Goal: Task Accomplishment & Management: Manage account settings

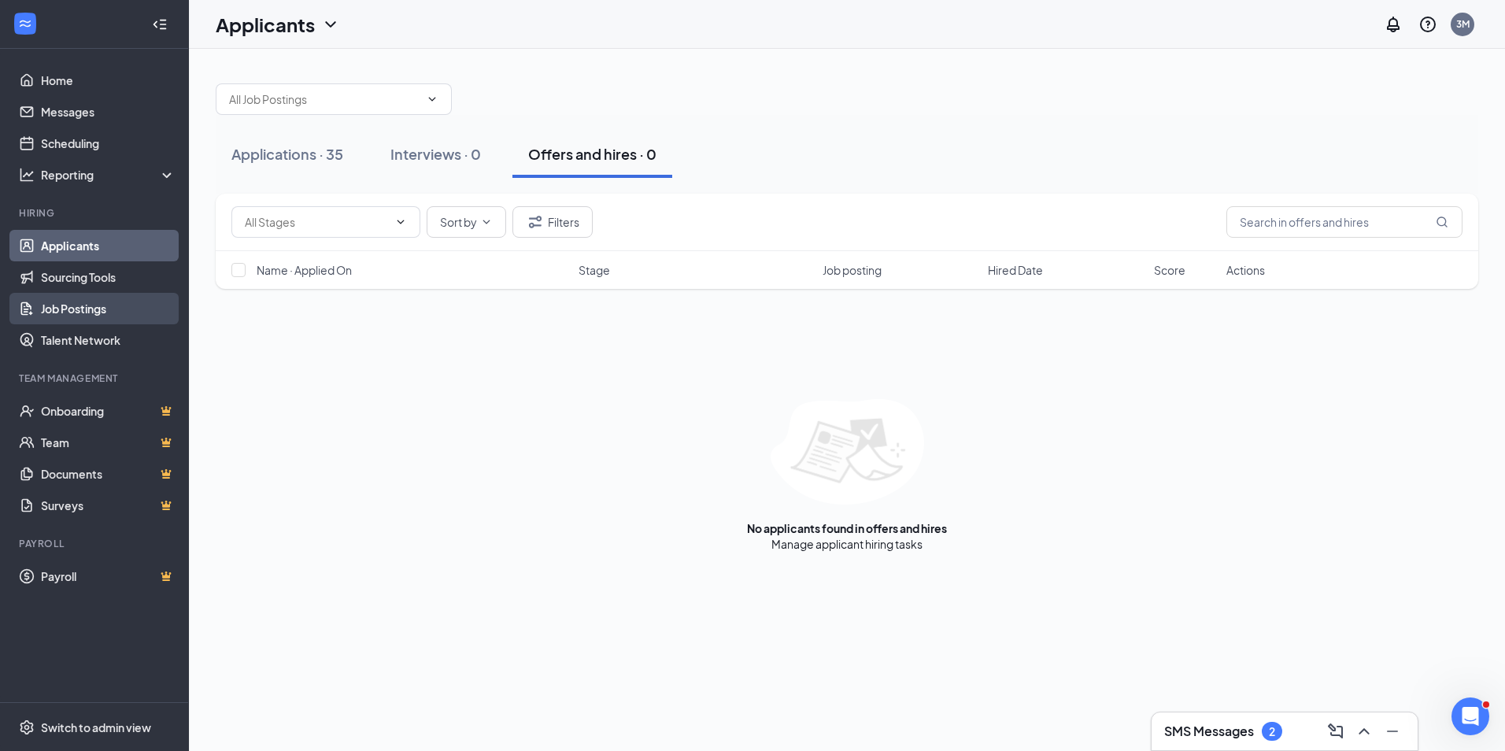
click at [70, 305] on link "Job Postings" at bounding box center [108, 308] width 135 height 31
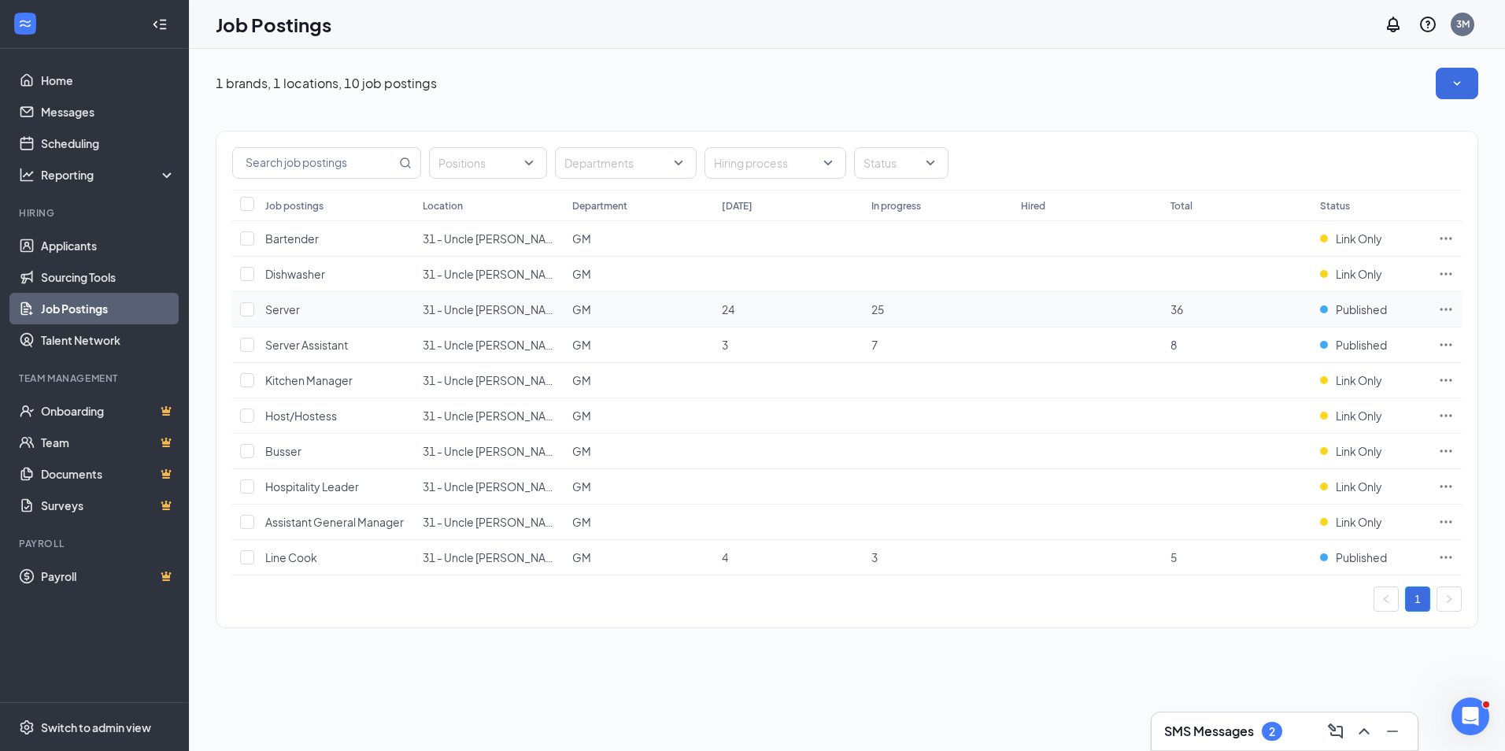
click at [298, 312] on span "Server" at bounding box center [282, 309] width 35 height 14
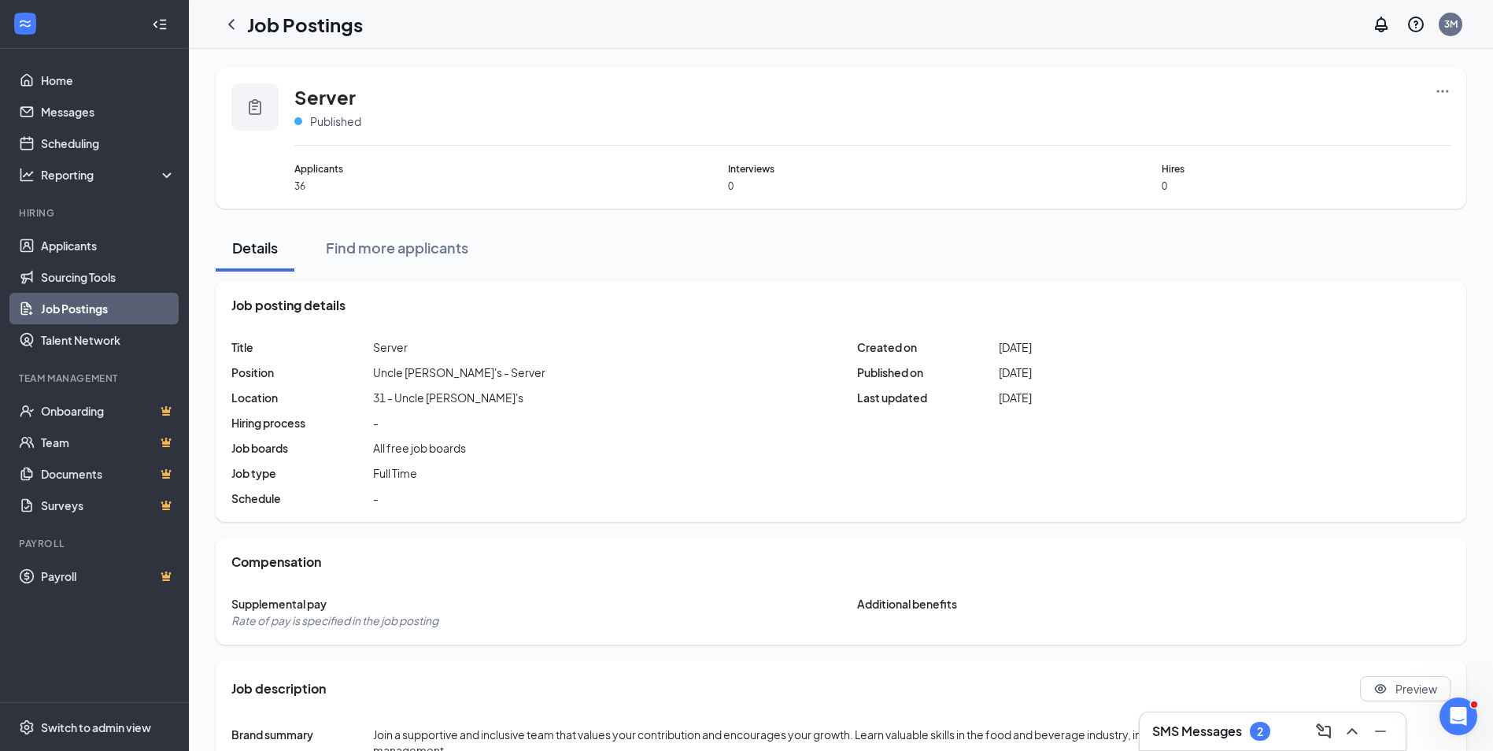
click at [307, 186] on span "36" at bounding box center [438, 185] width 289 height 13
click at [319, 169] on span "Applicants" at bounding box center [438, 168] width 289 height 15
click at [78, 244] on link "Applicants" at bounding box center [108, 245] width 135 height 31
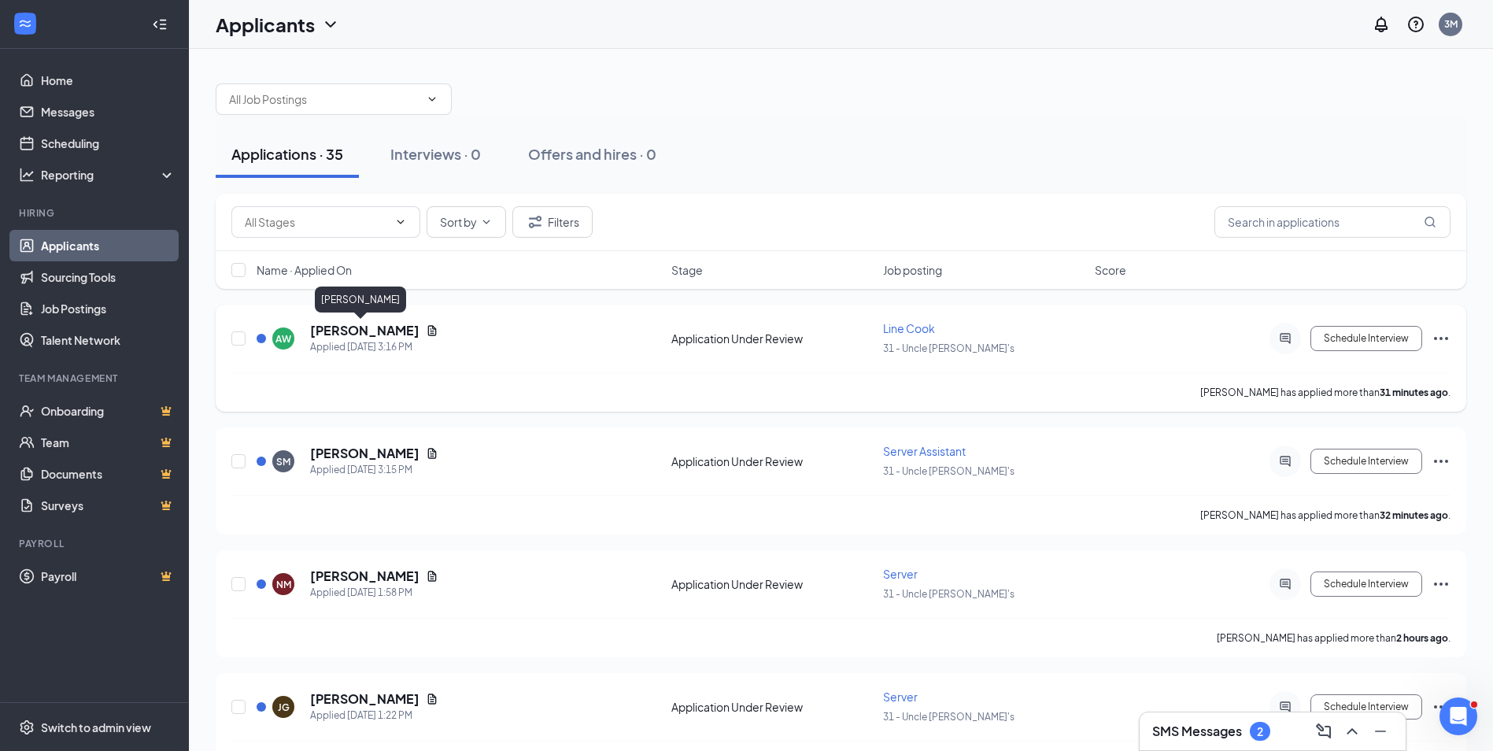
click at [346, 336] on h5 "[PERSON_NAME]" at bounding box center [364, 330] width 109 height 17
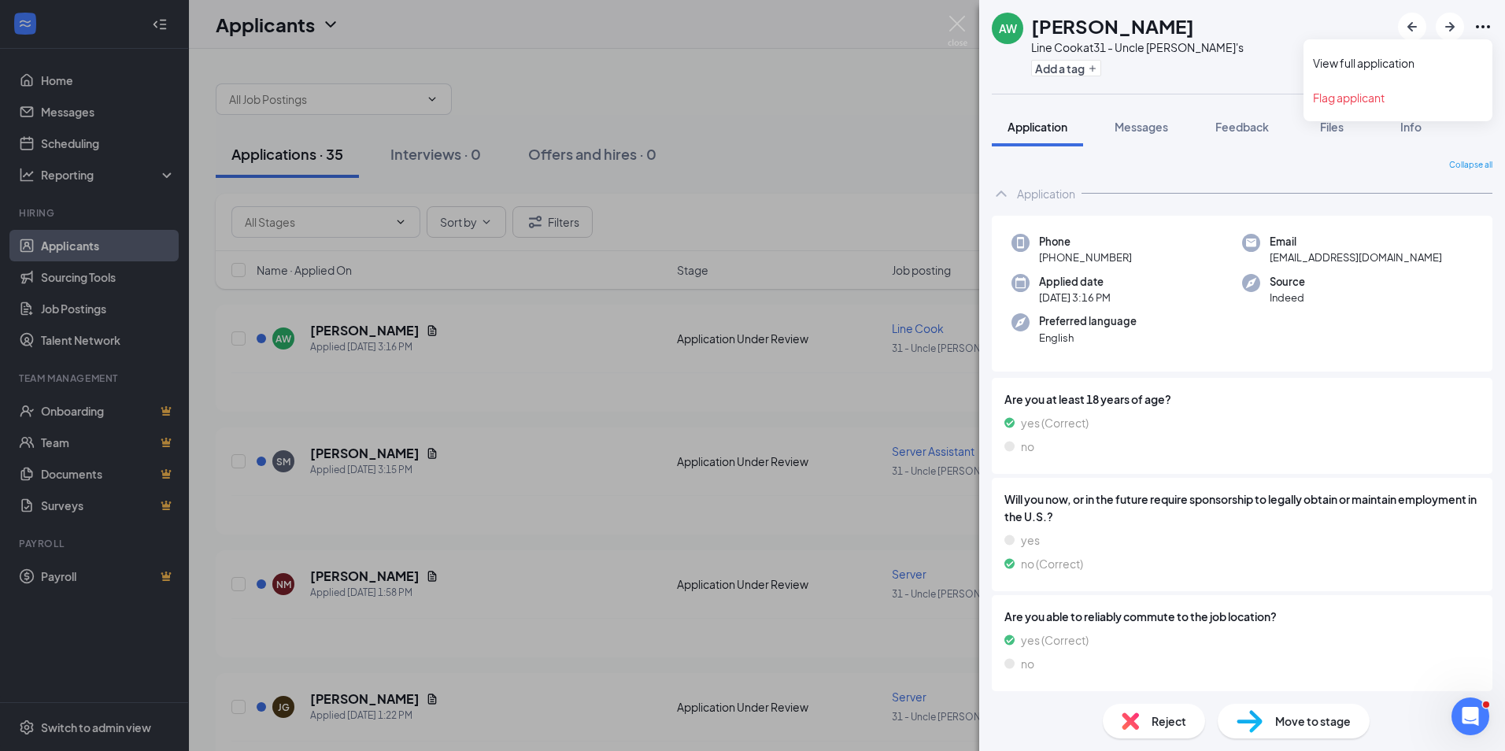
click at [1492, 30] on icon "Ellipses" at bounding box center [1482, 26] width 19 height 19
click at [1362, 65] on link "View full application" at bounding box center [1398, 63] width 170 height 16
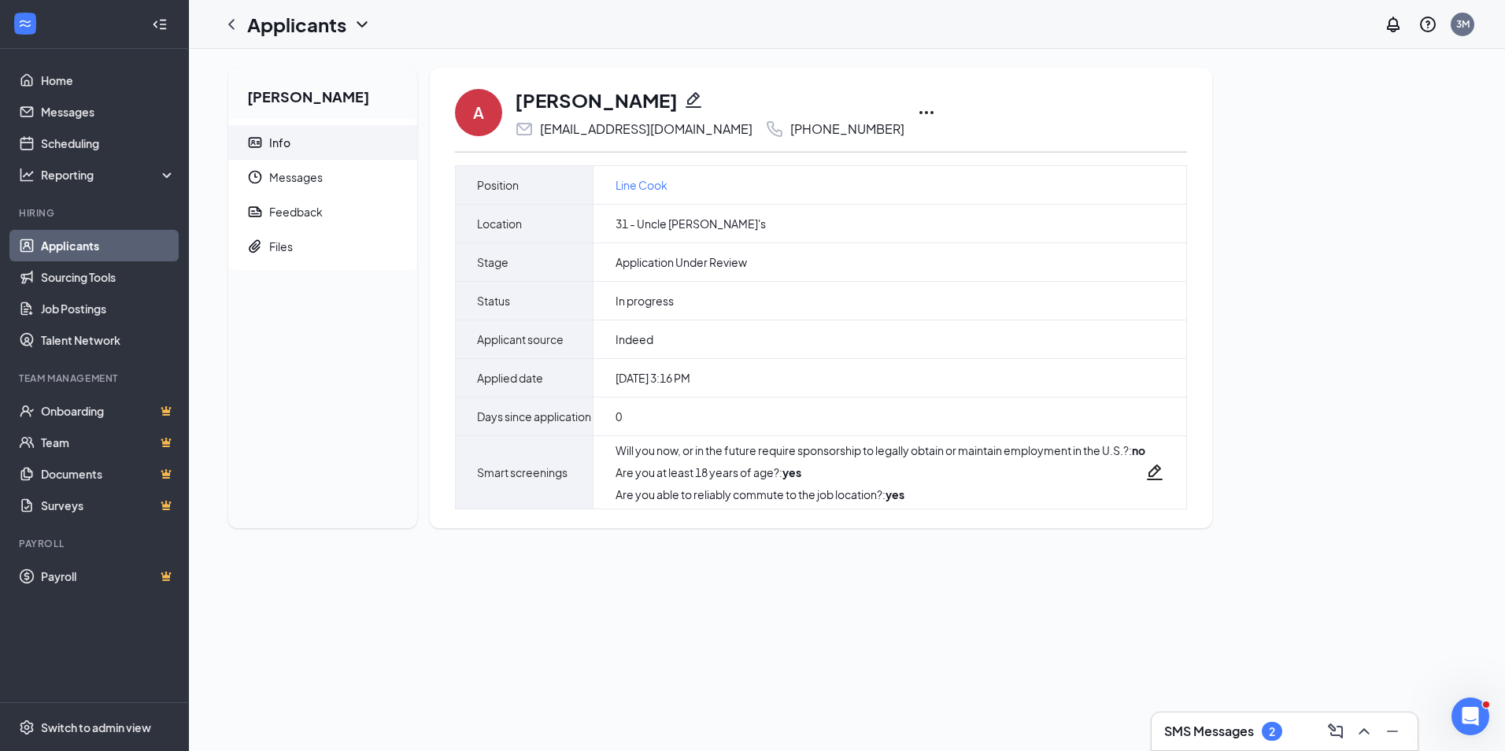
click at [83, 238] on link "Applicants" at bounding box center [108, 245] width 135 height 31
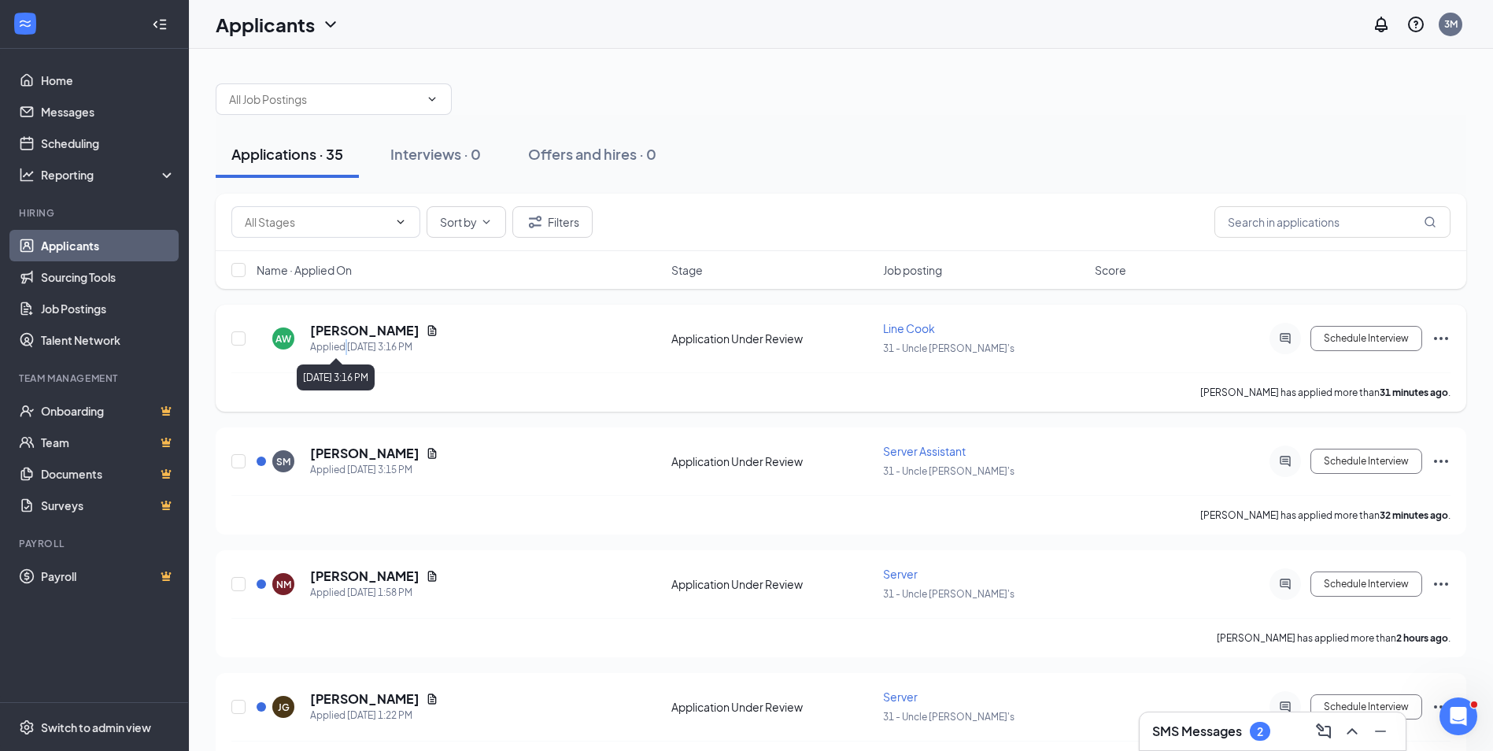
click at [346, 349] on div "Applied [DATE] 3:16 PM" at bounding box center [374, 347] width 128 height 16
click at [355, 328] on h5 "[PERSON_NAME]" at bounding box center [364, 330] width 109 height 17
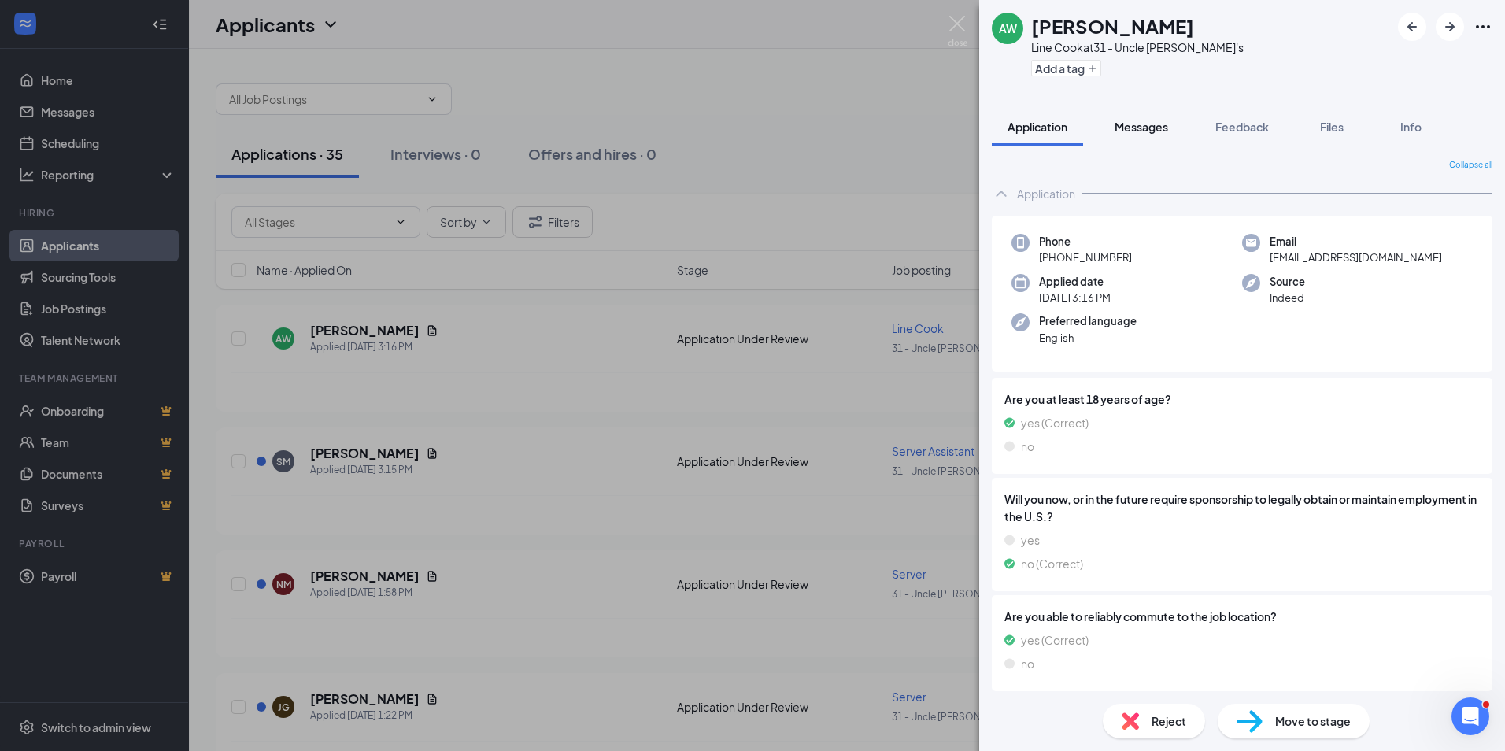
click at [1145, 124] on span "Messages" at bounding box center [1142, 127] width 54 height 14
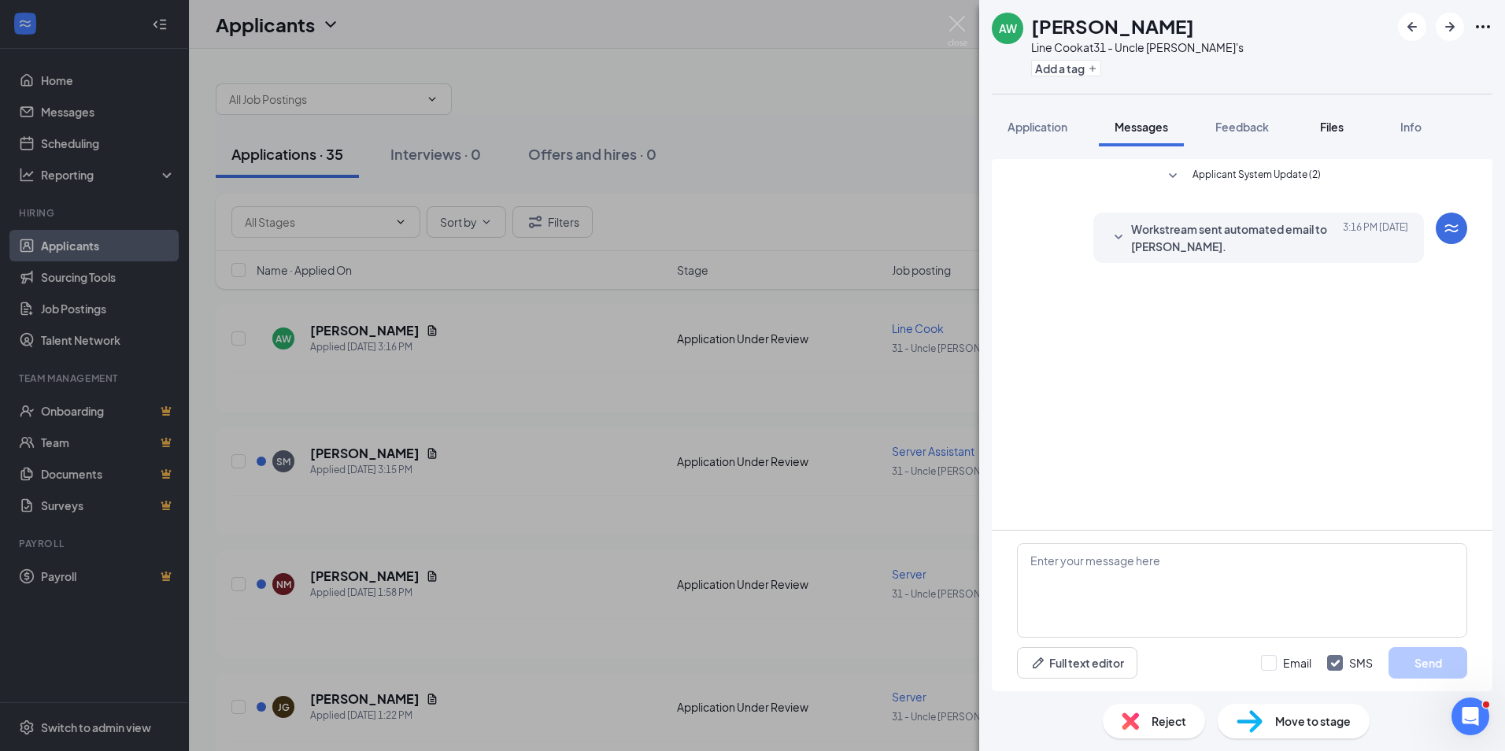
click at [1327, 129] on span "Files" at bounding box center [1332, 127] width 24 height 14
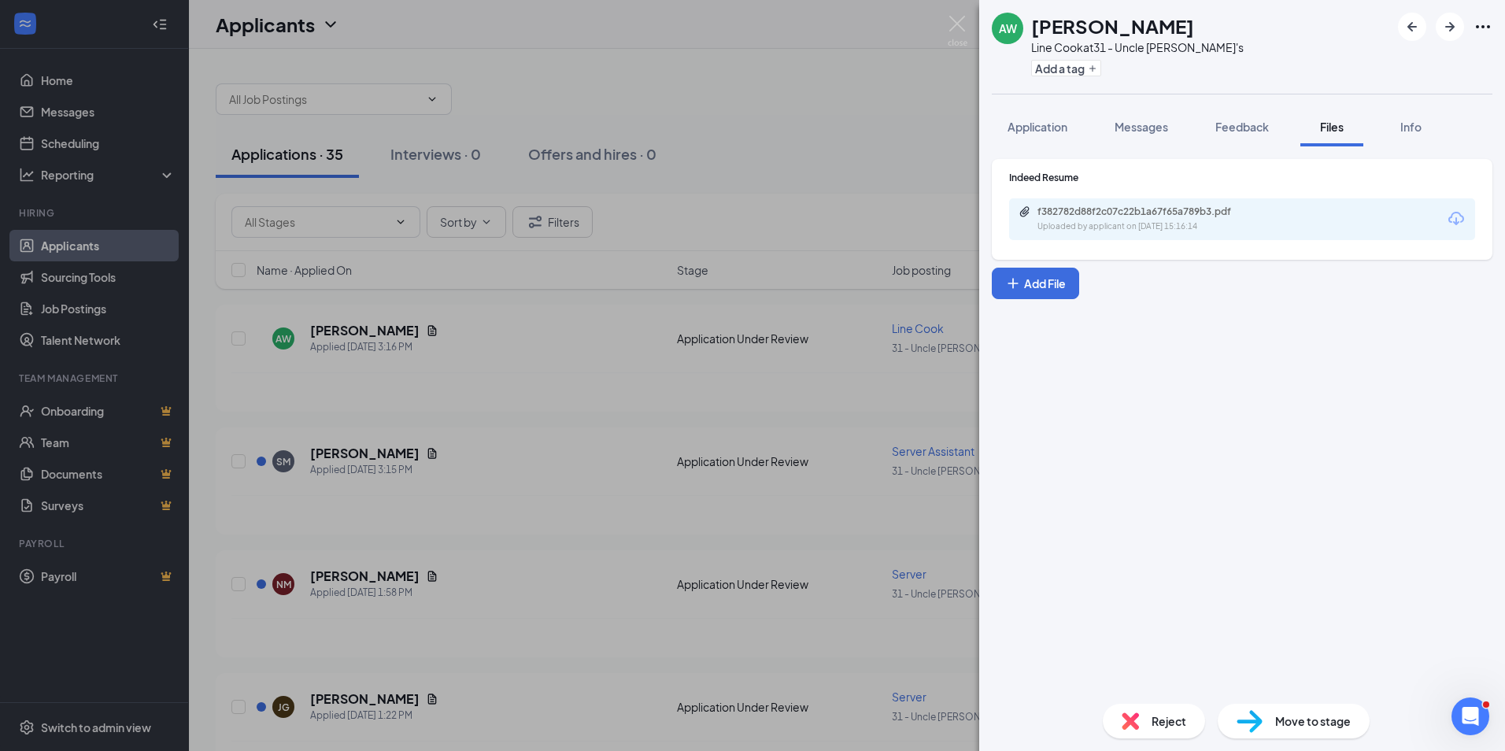
click at [1154, 210] on div "f382782d88f2c07c22b1a67f65a789b3.pdf" at bounding box center [1147, 211] width 220 height 13
click at [602, 336] on div "AW [PERSON_NAME] Line Cook at 31 - Uncle [PERSON_NAME]'s Add a tag Application …" at bounding box center [752, 375] width 1505 height 751
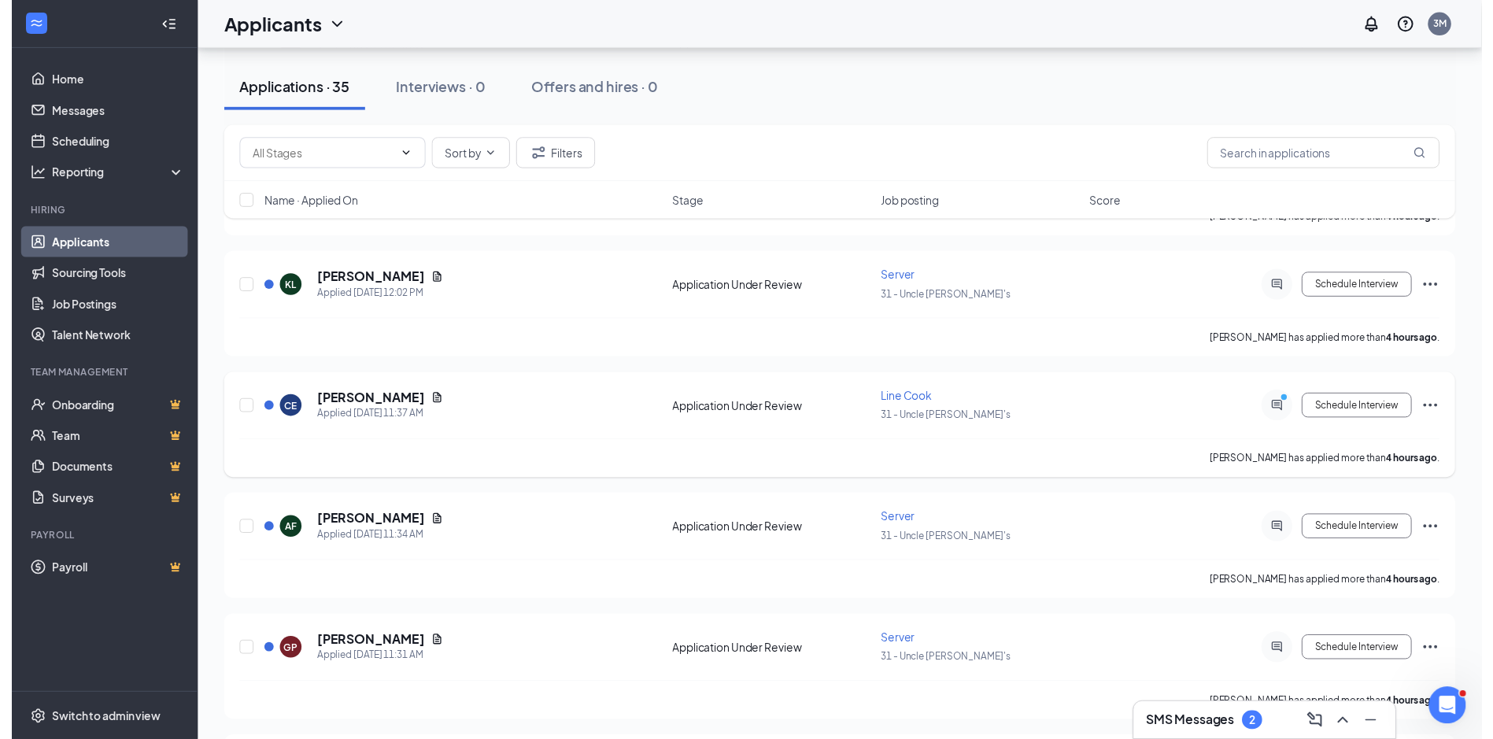
scroll to position [945, 0]
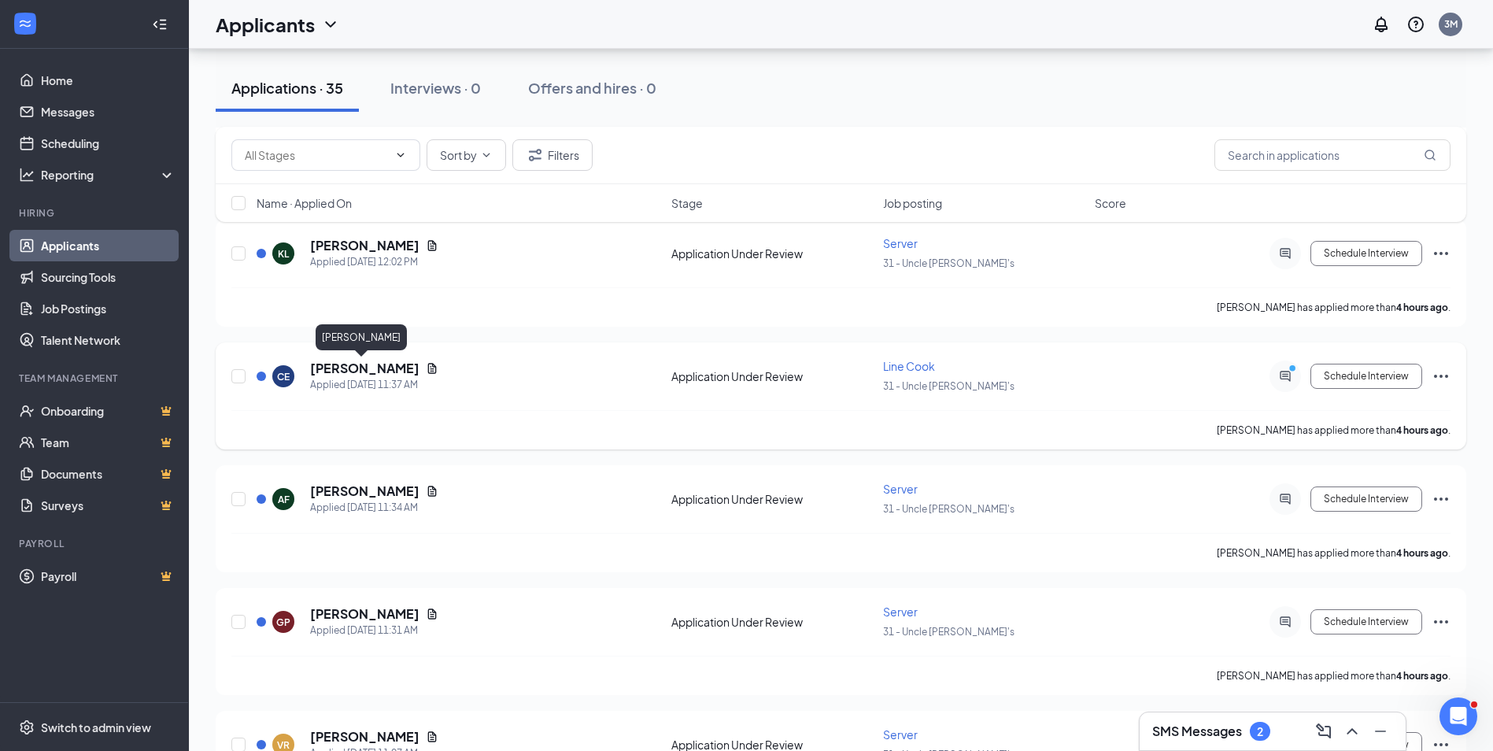
click at [340, 372] on h5 "[PERSON_NAME]" at bounding box center [364, 368] width 109 height 17
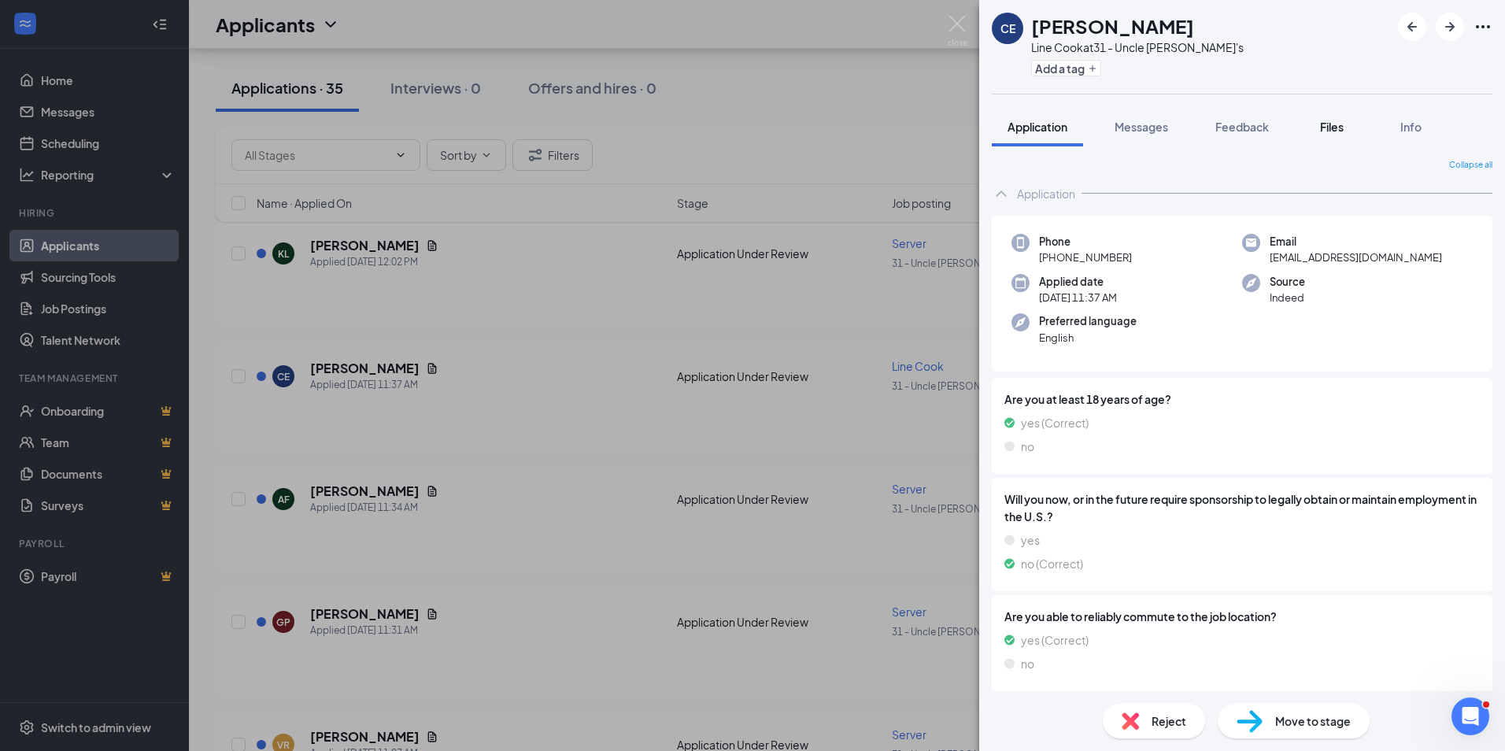
click at [1326, 131] on span "Files" at bounding box center [1332, 127] width 24 height 14
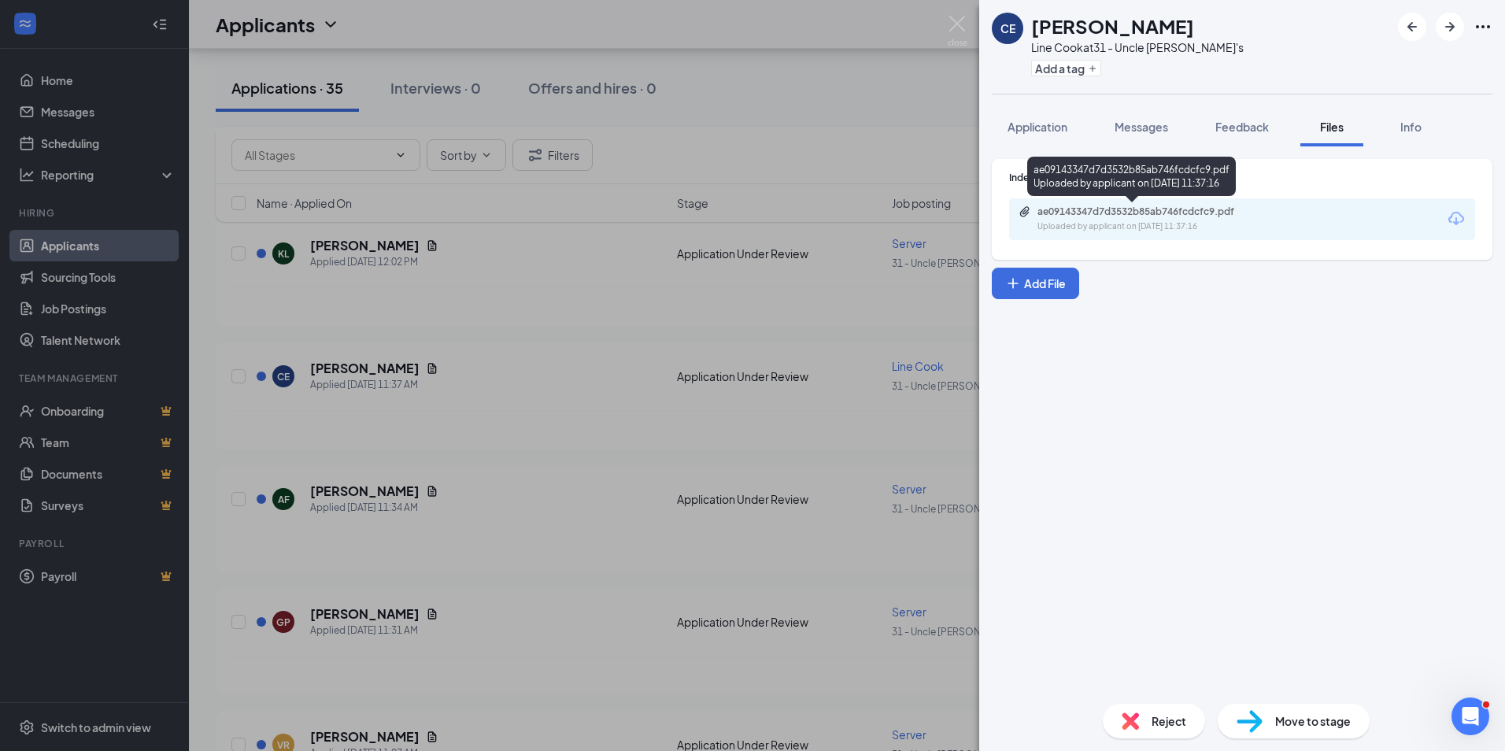
click at [1147, 218] on div "ae09143347d7d3532b85ab746fcdcfc9.pdf Uploaded by applicant on [DATE] 11:37:16" at bounding box center [1145, 219] width 255 height 28
click at [582, 299] on div "CE [PERSON_NAME] Line Cook at 31 - Uncle [PERSON_NAME]'s Add a tag Application …" at bounding box center [752, 375] width 1505 height 751
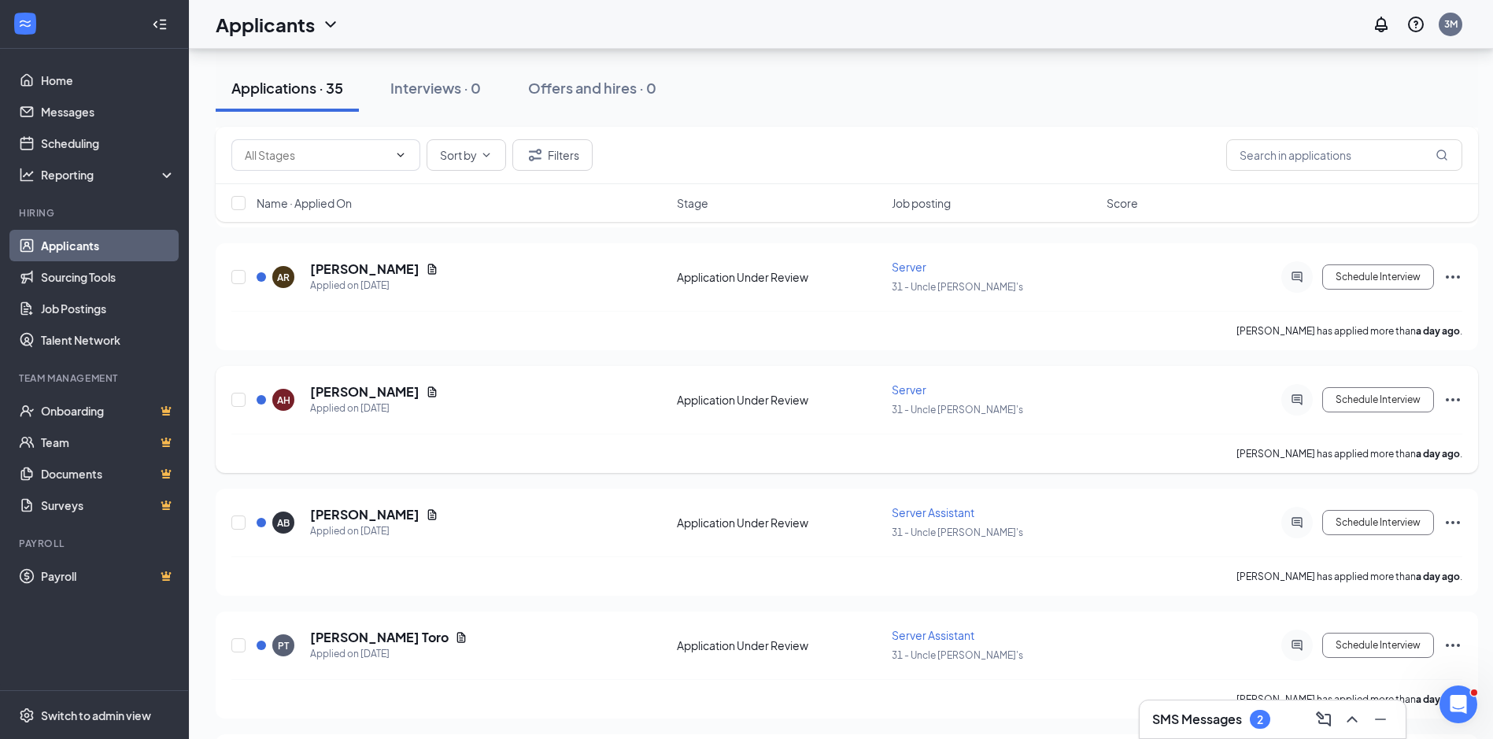
scroll to position [3866, 0]
